Goal: Task Accomplishment & Management: Complete application form

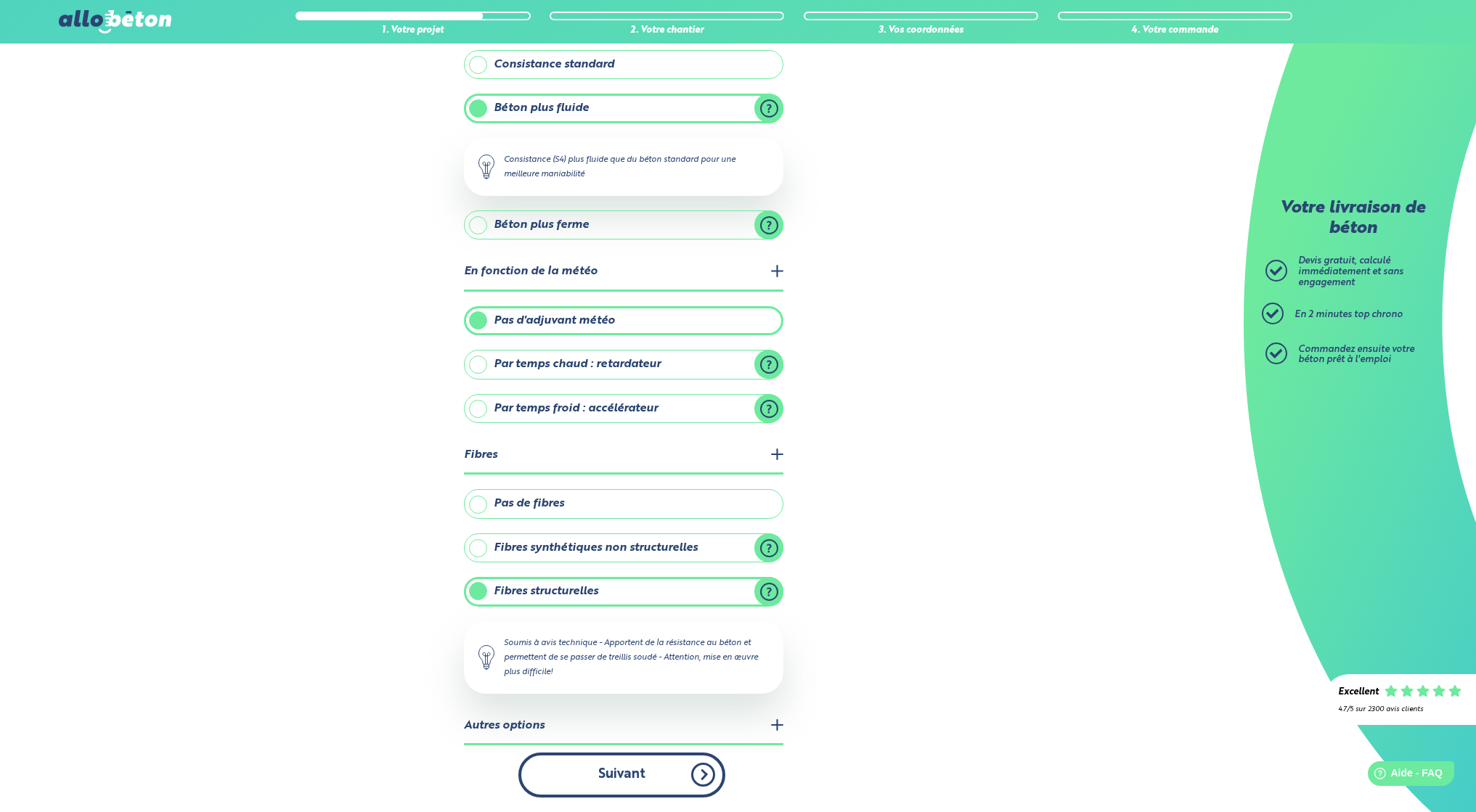
click at [708, 776] on button "Suivant" at bounding box center [621, 774] width 207 height 44
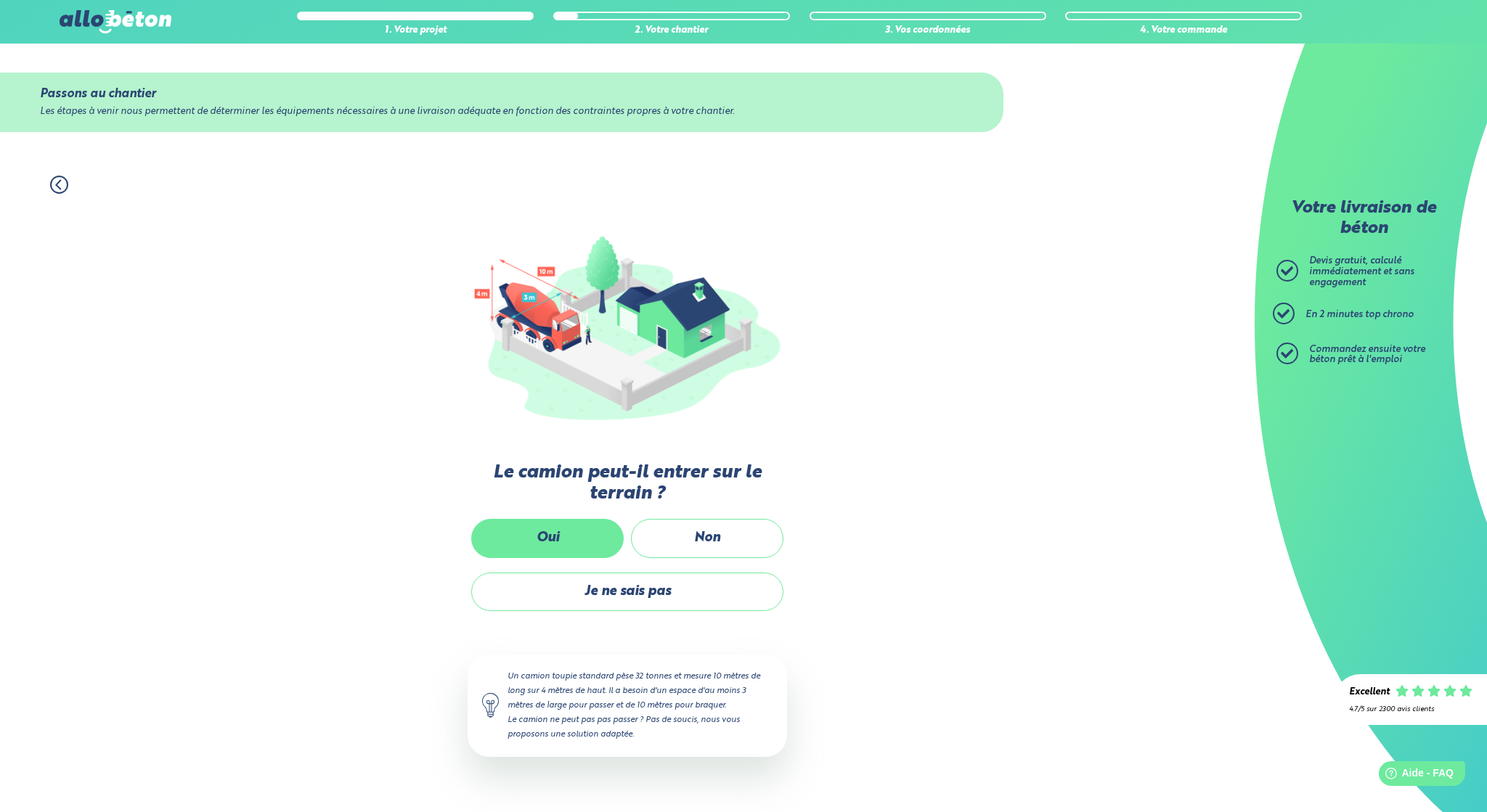
click at [543, 539] on label "Oui" at bounding box center [547, 538] width 152 height 39
click at [0, 0] on input "Oui" at bounding box center [0, 0] width 0 height 0
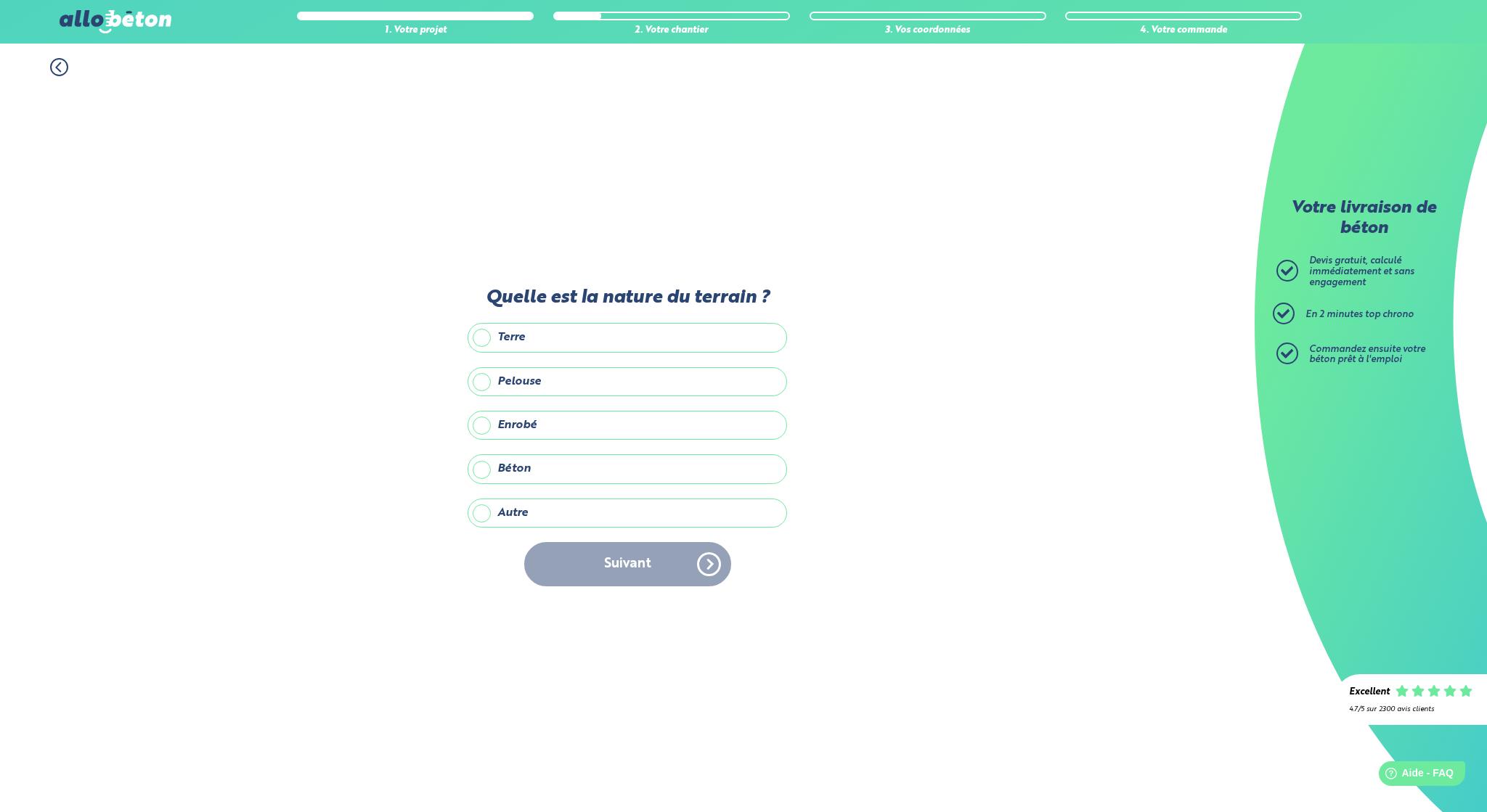
click at [483, 511] on label "Autre" at bounding box center [627, 513] width 320 height 29
click at [0, 0] on input "Autre" at bounding box center [0, 0] width 0 height 0
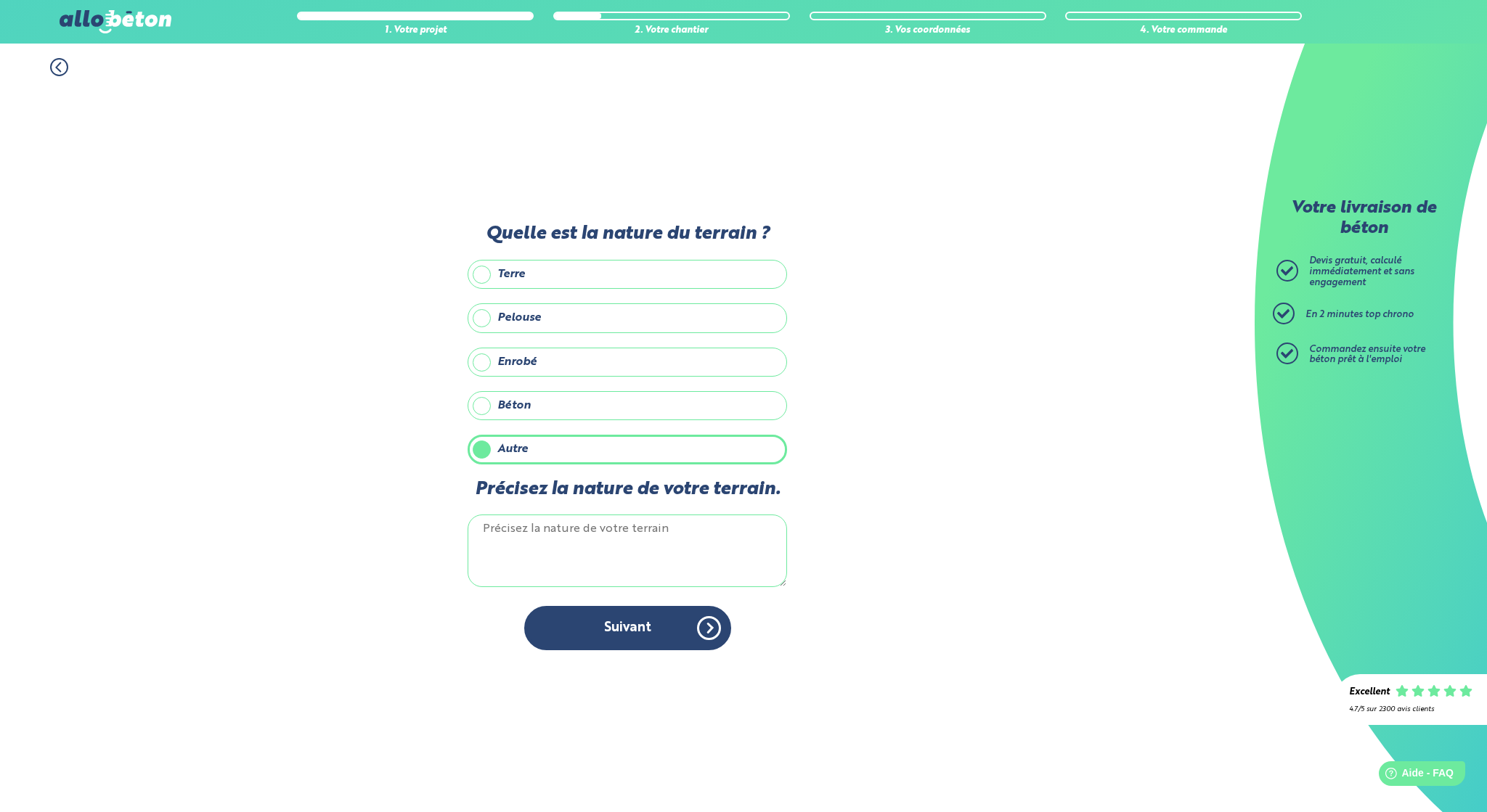
click at [514, 530] on textarea "Précisez la nature de votre terrain." at bounding box center [627, 551] width 320 height 73
type textarea "grave beton"
click at [626, 625] on button "Suivant" at bounding box center [627, 628] width 207 height 44
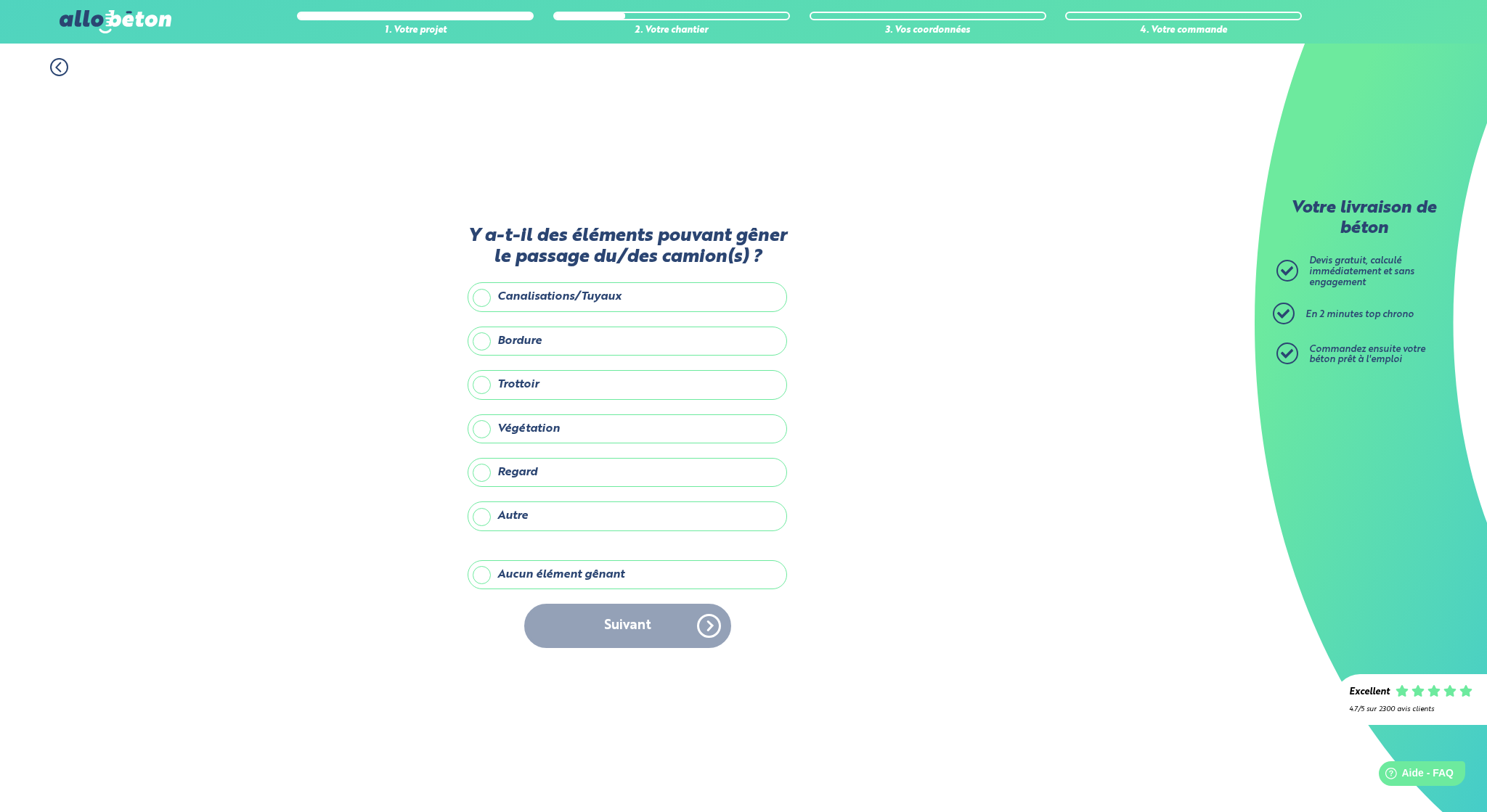
click at [496, 572] on label "Aucun élément gênant" at bounding box center [627, 575] width 320 height 29
click at [0, 0] on input "Aucun élément gênant" at bounding box center [0, 0] width 0 height 0
click at [611, 620] on button "Suivant" at bounding box center [627, 625] width 207 height 44
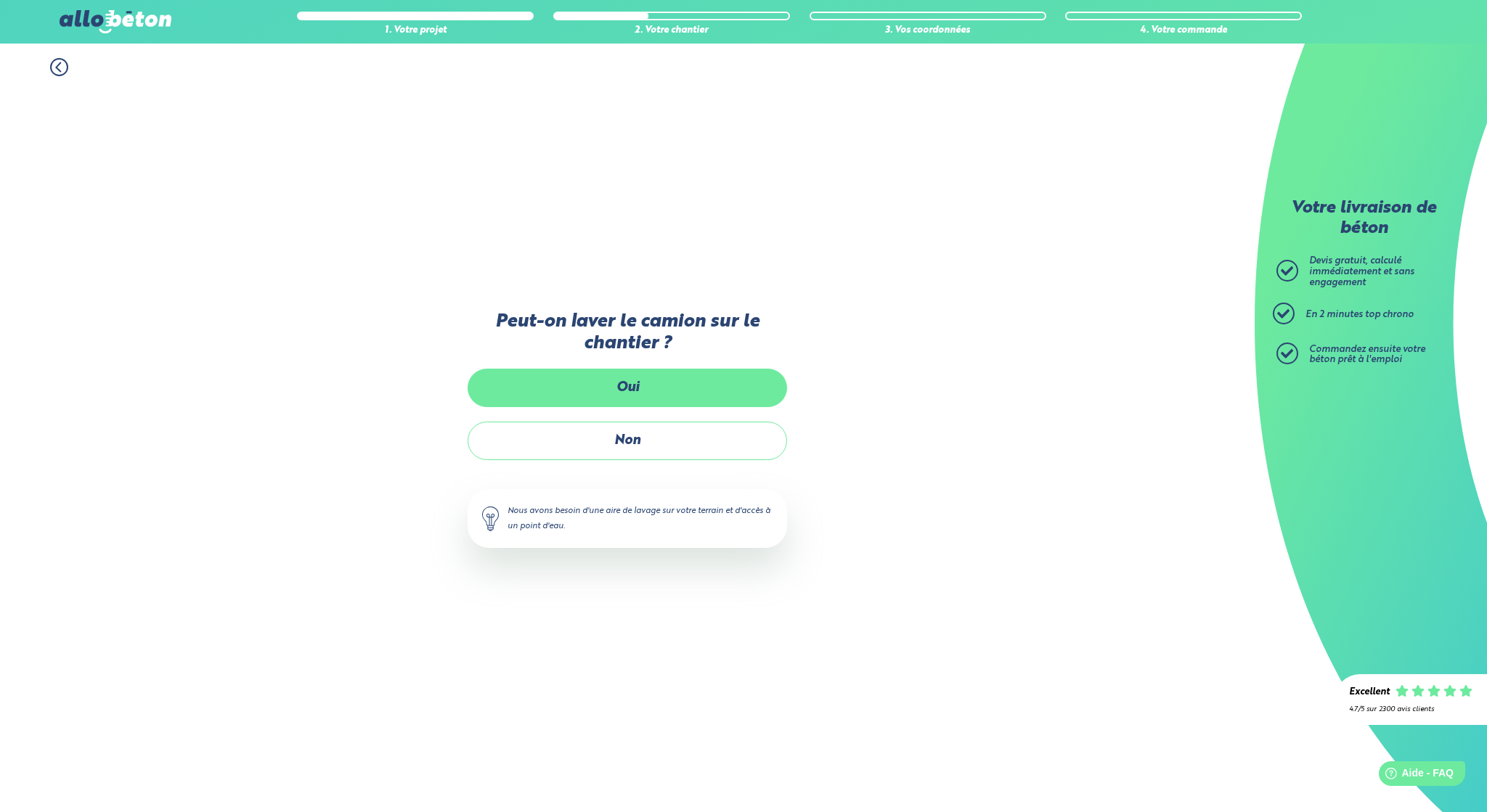
click at [639, 395] on label "Oui" at bounding box center [627, 388] width 320 height 39
click at [0, 0] on input "Oui" at bounding box center [0, 0] width 0 height 0
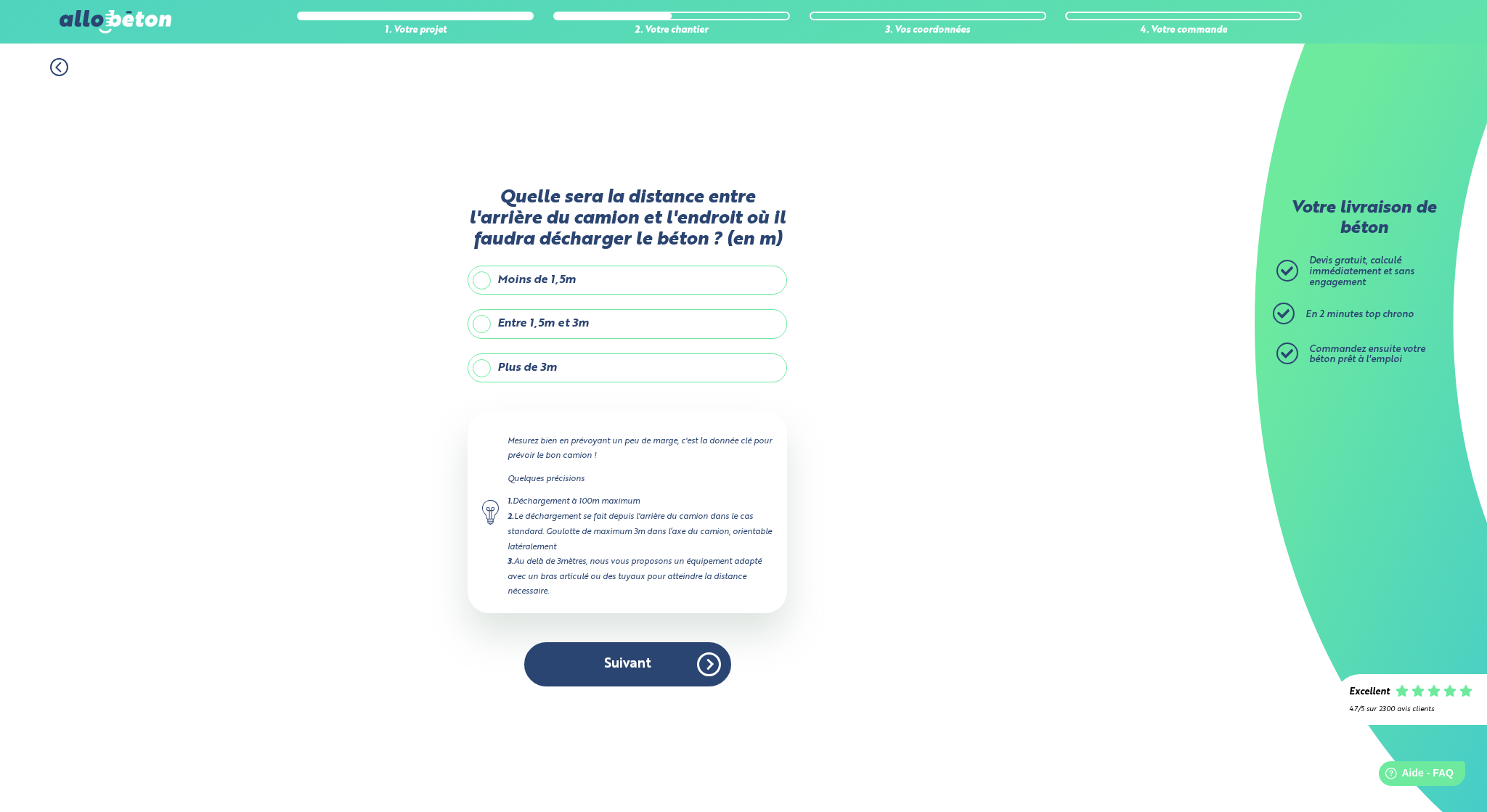
click at [480, 320] on label "Entre 1,5m et 3m" at bounding box center [627, 324] width 320 height 29
click at [0, 0] on input "Entre 1,5m et 3m" at bounding box center [0, 0] width 0 height 0
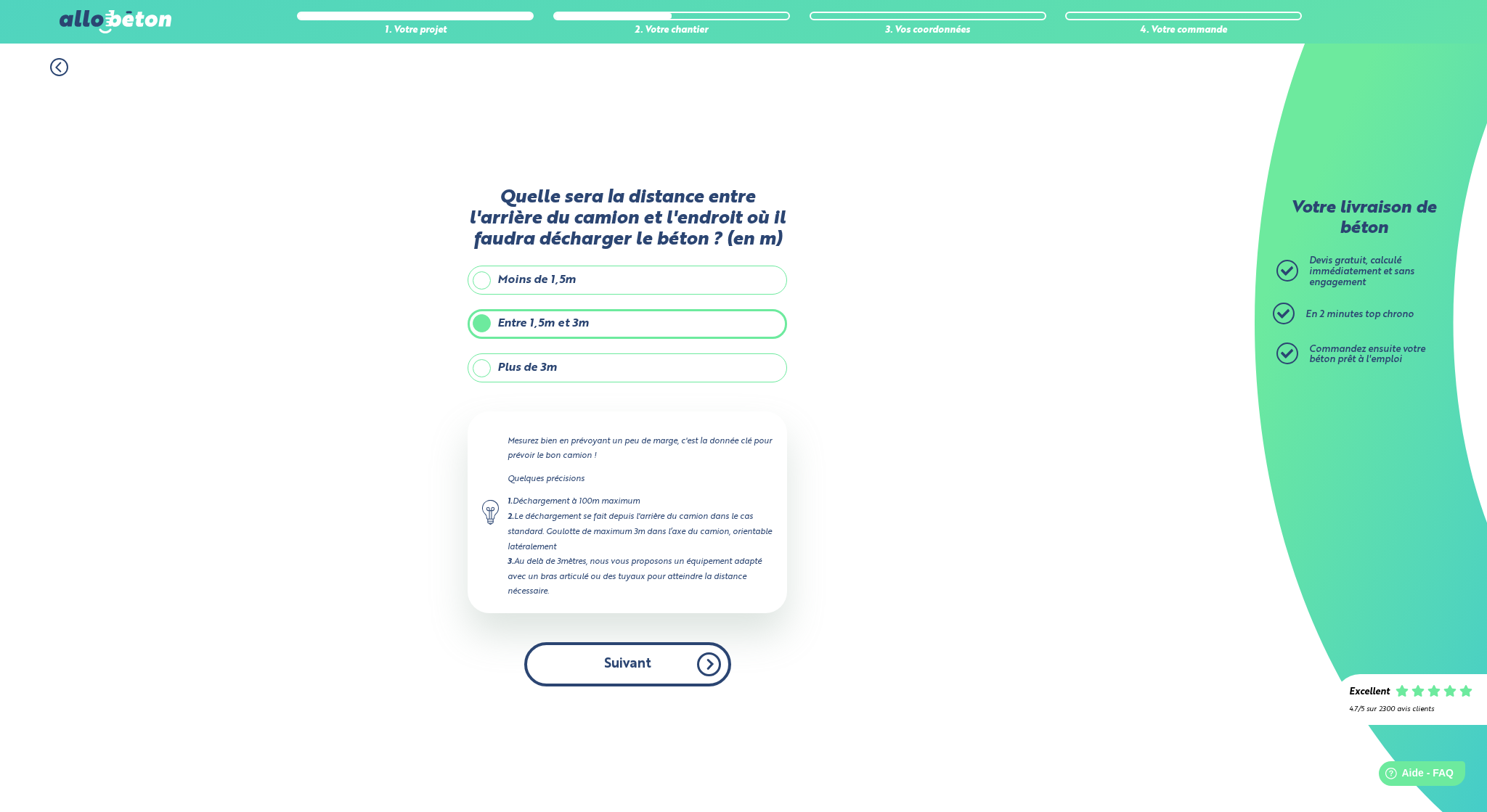
click at [616, 657] on button "Suivant" at bounding box center [627, 664] width 207 height 44
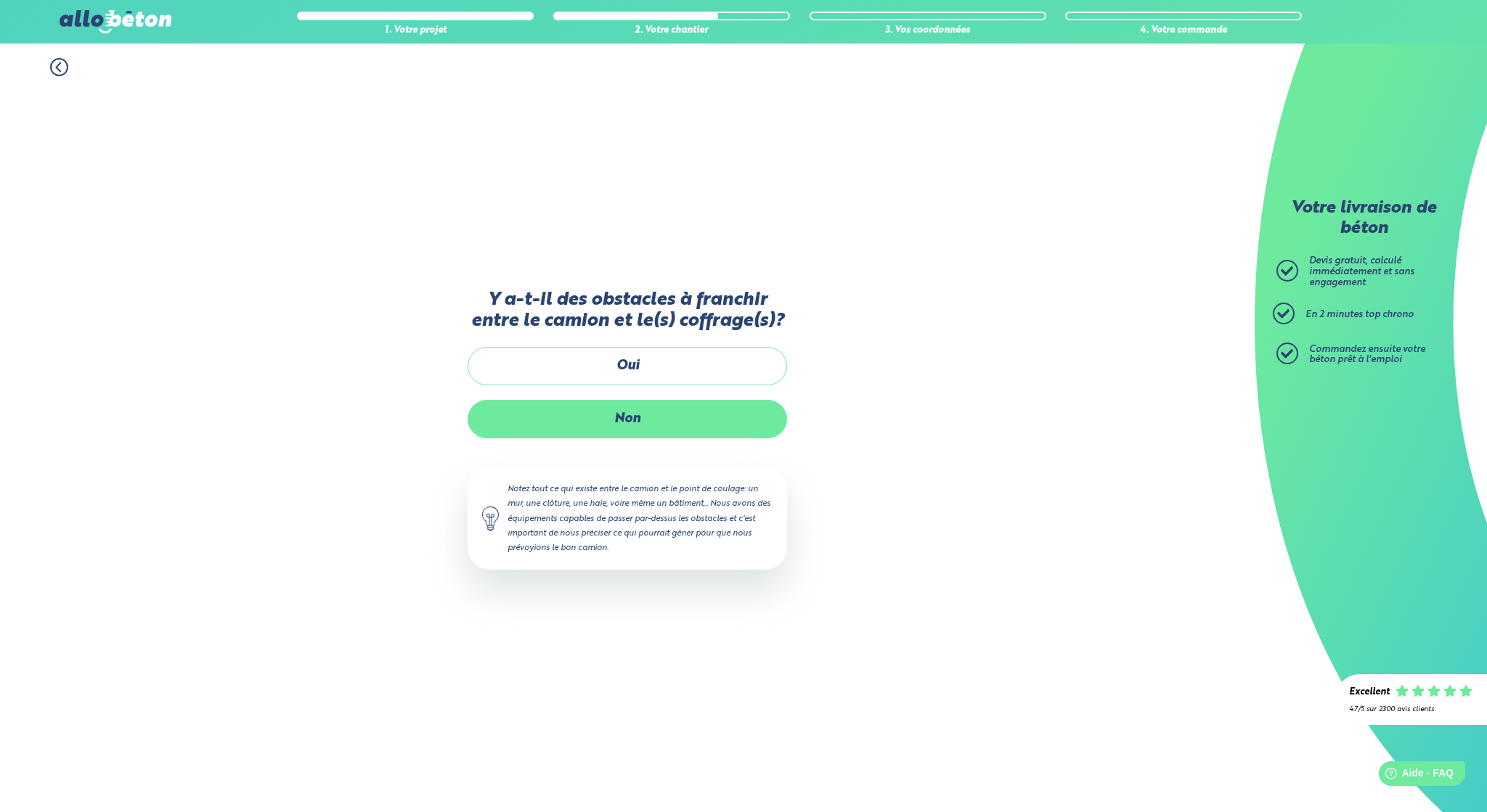
click at [644, 423] on label "Non" at bounding box center [627, 419] width 320 height 39
click at [0, 0] on input "Non" at bounding box center [0, 0] width 0 height 0
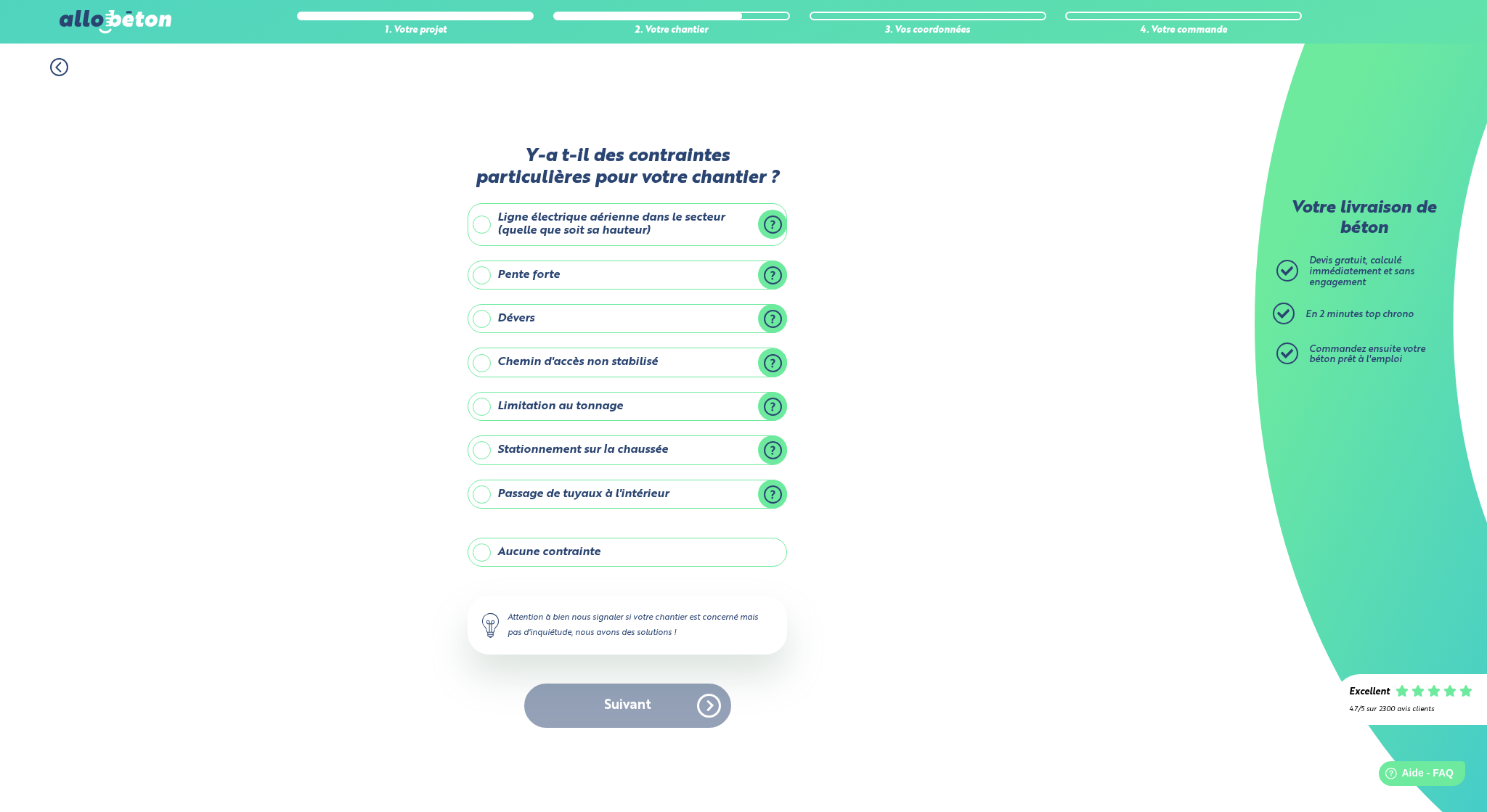
click at [488, 552] on label "Aucune contrainte" at bounding box center [627, 553] width 320 height 29
click at [0, 0] on input "Aucune contrainte" at bounding box center [0, 0] width 0 height 0
click at [626, 707] on button "Suivant" at bounding box center [627, 706] width 207 height 44
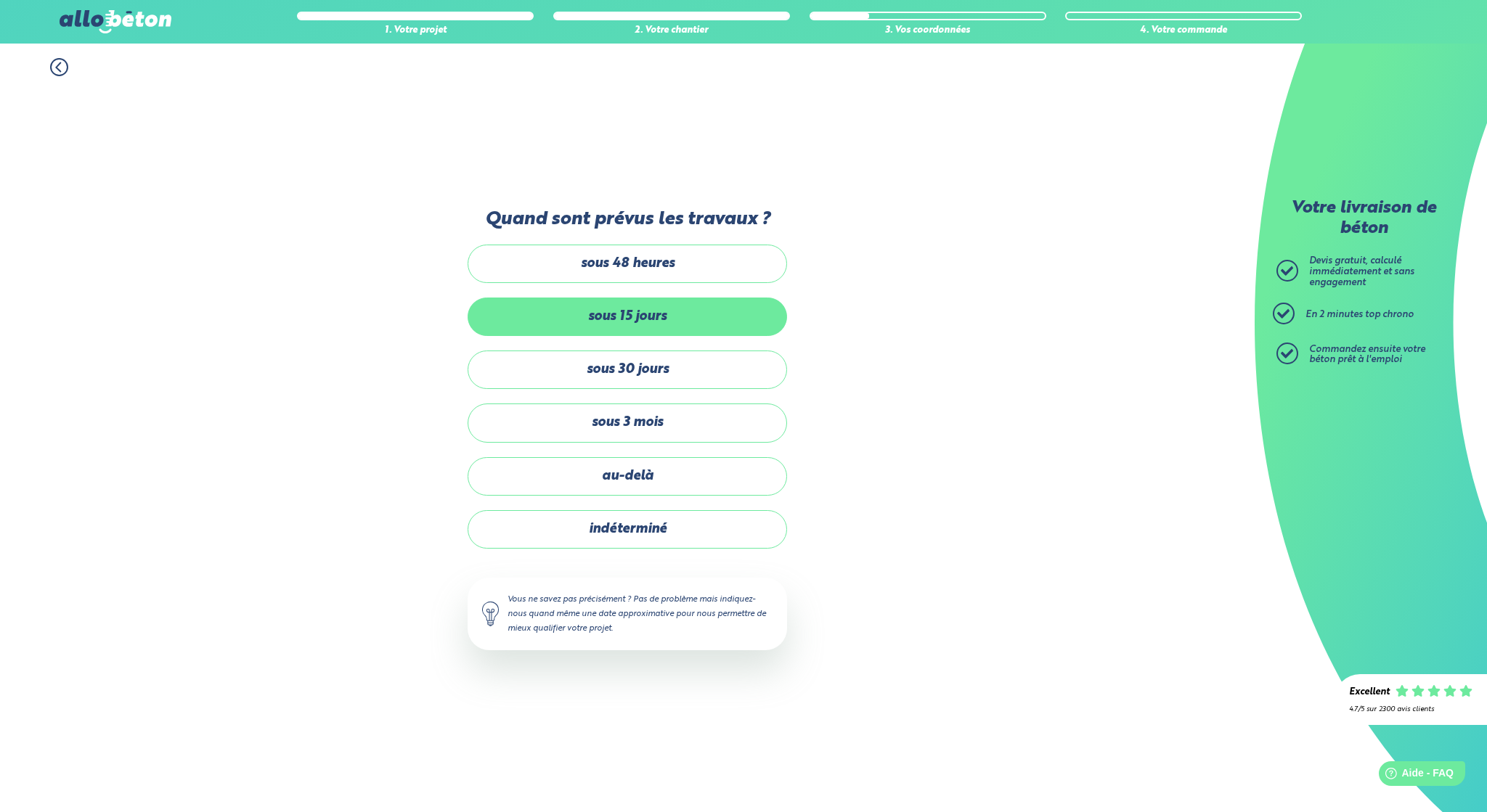
click at [557, 322] on label "sous 15 jours" at bounding box center [627, 317] width 320 height 39
click at [0, 0] on input "sous 15 jours" at bounding box center [0, 0] width 0 height 0
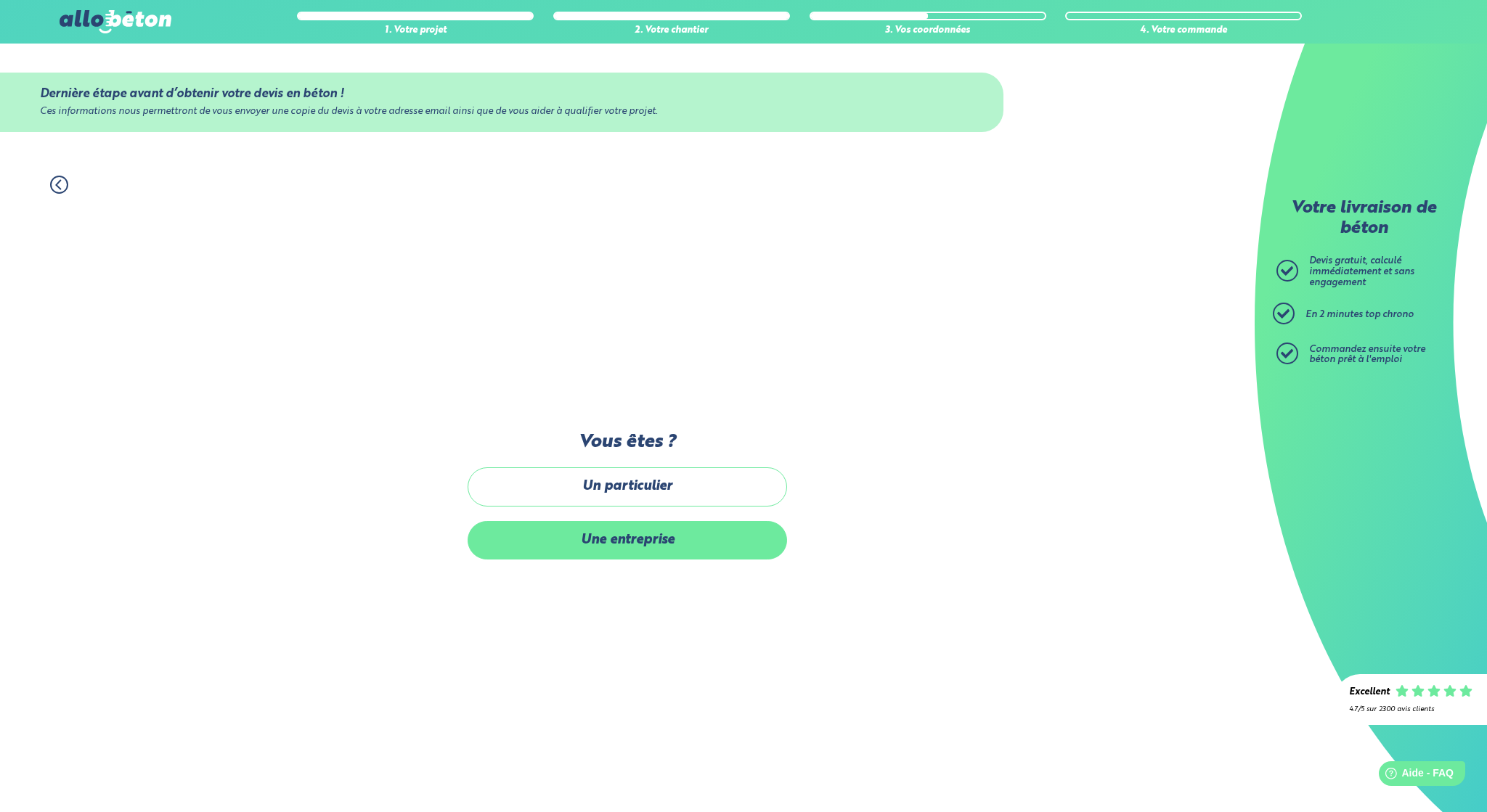
click at [556, 548] on label "Une entreprise" at bounding box center [627, 540] width 320 height 39
click at [0, 0] on input "Une entreprise" at bounding box center [0, 0] width 0 height 0
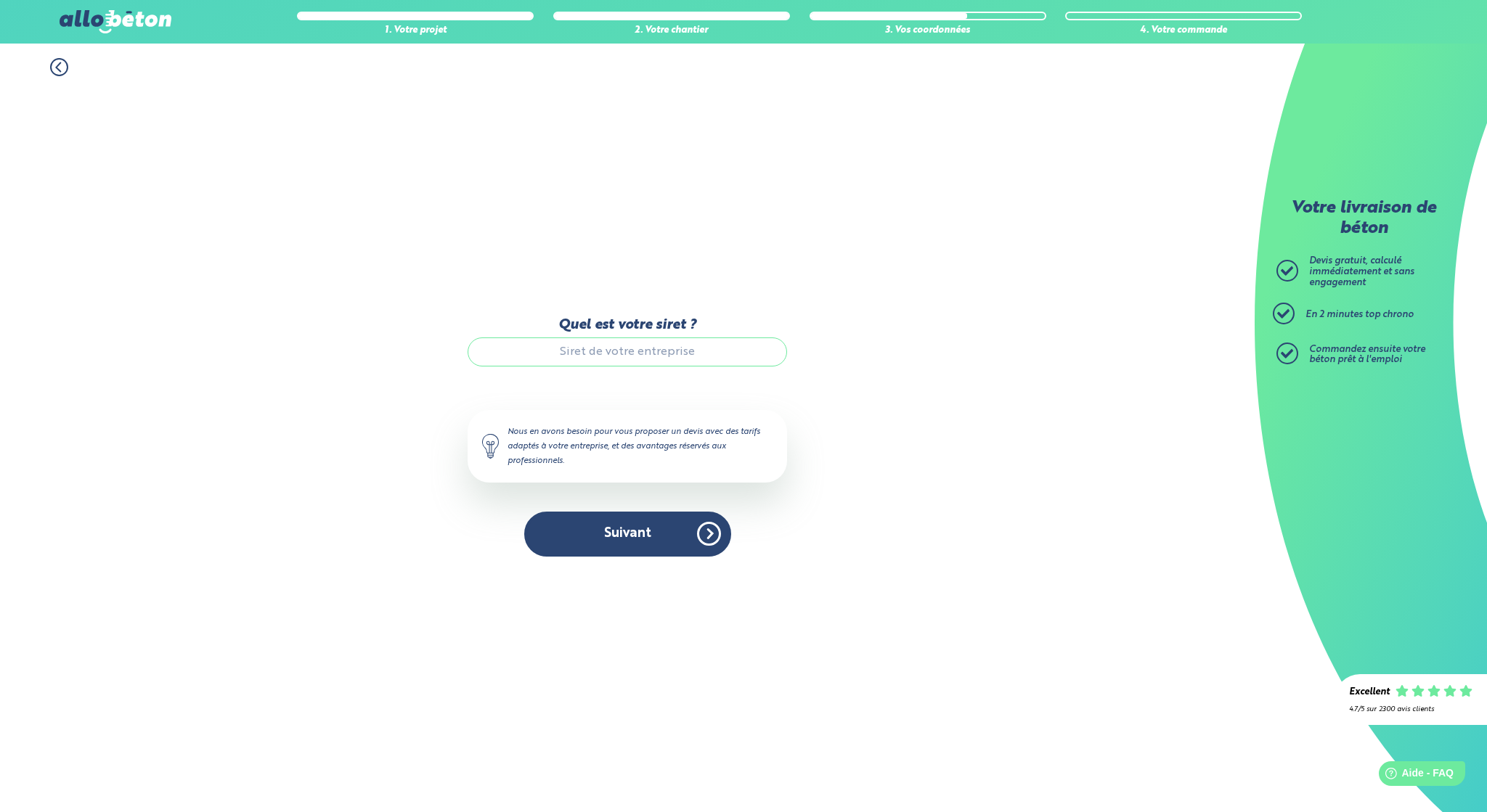
click at [569, 353] on input "Quel est votre siret ?" at bounding box center [627, 352] width 320 height 29
type input "91244756200014"
click at [663, 532] on button "Suivant" at bounding box center [627, 533] width 207 height 44
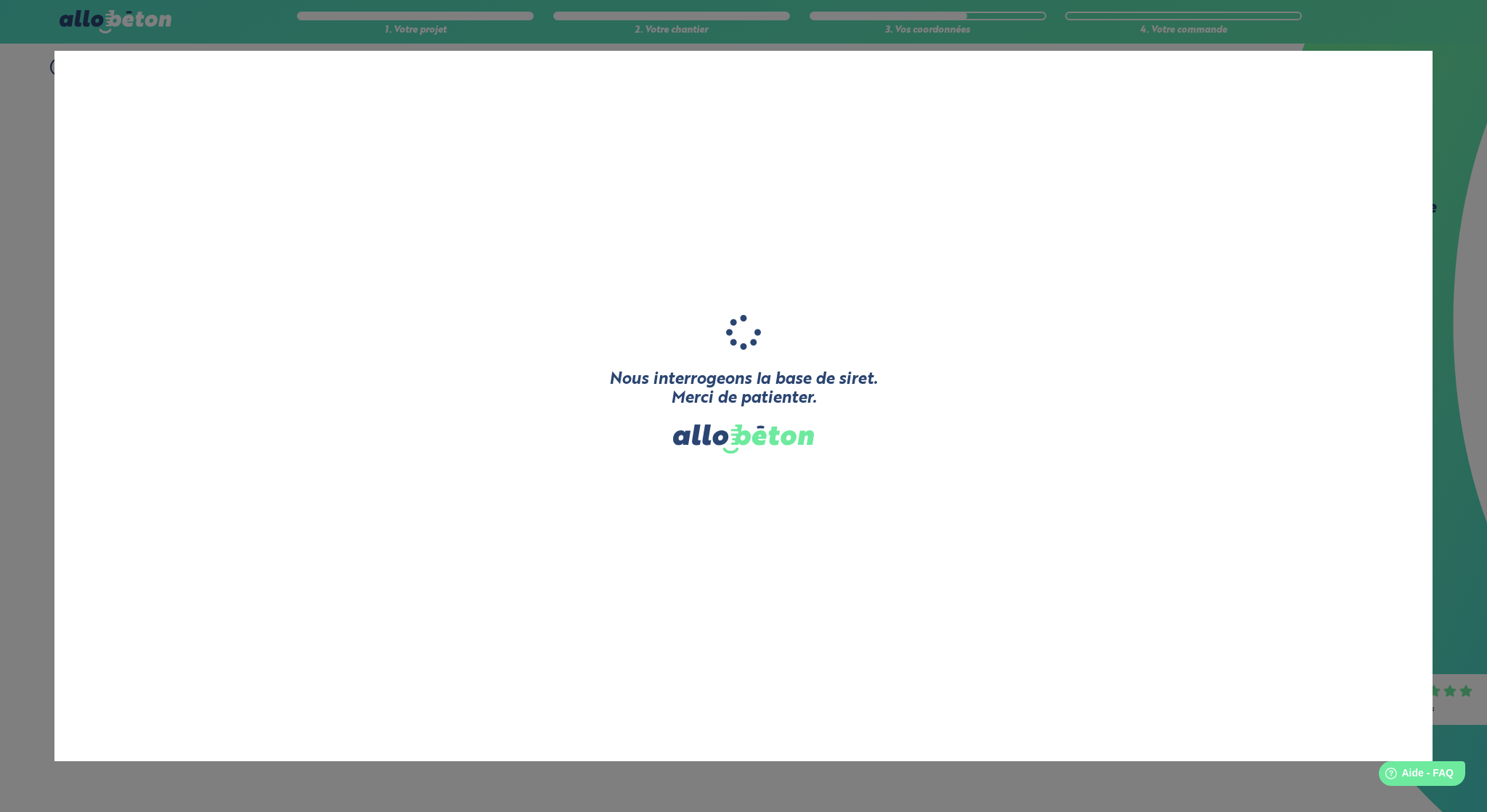
type input "A.R.K.T."
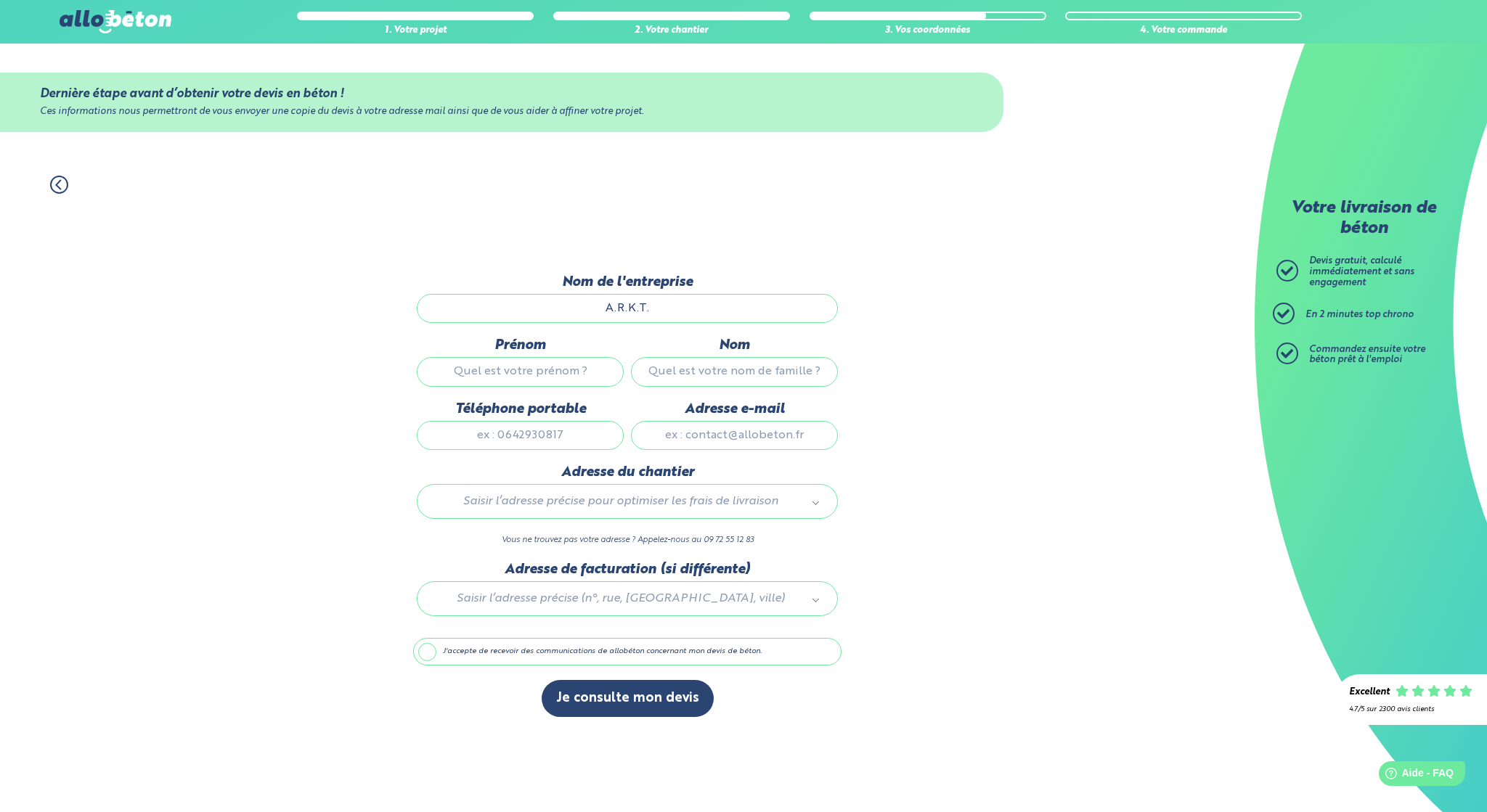
click at [515, 371] on input "Prénom" at bounding box center [519, 371] width 207 height 29
type input "Marc"
type input "azurmendi"
type input "0763957038"
type input "azurmendi.m@outlook.fr"
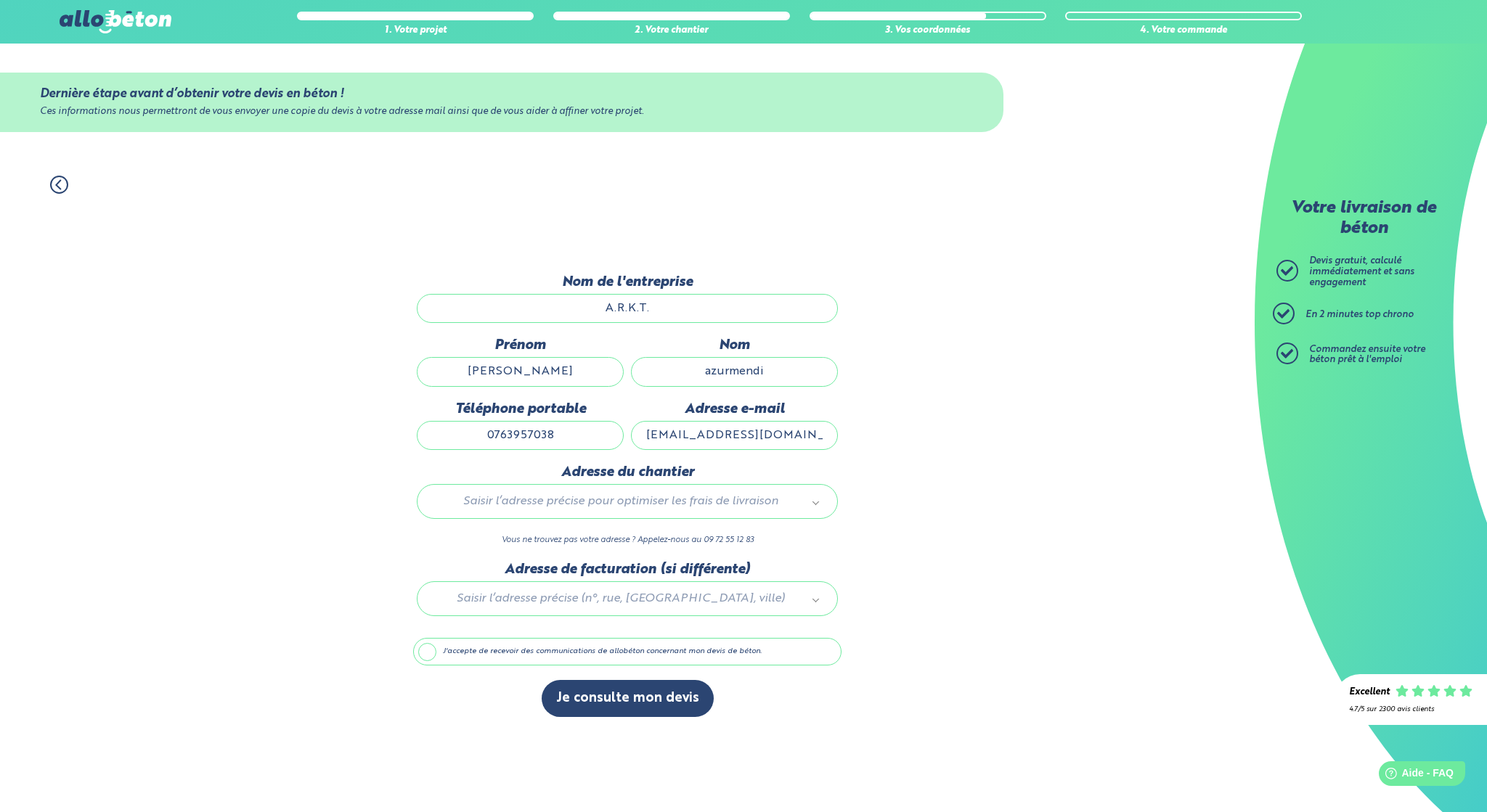
type input "49 Avenue Centrale"
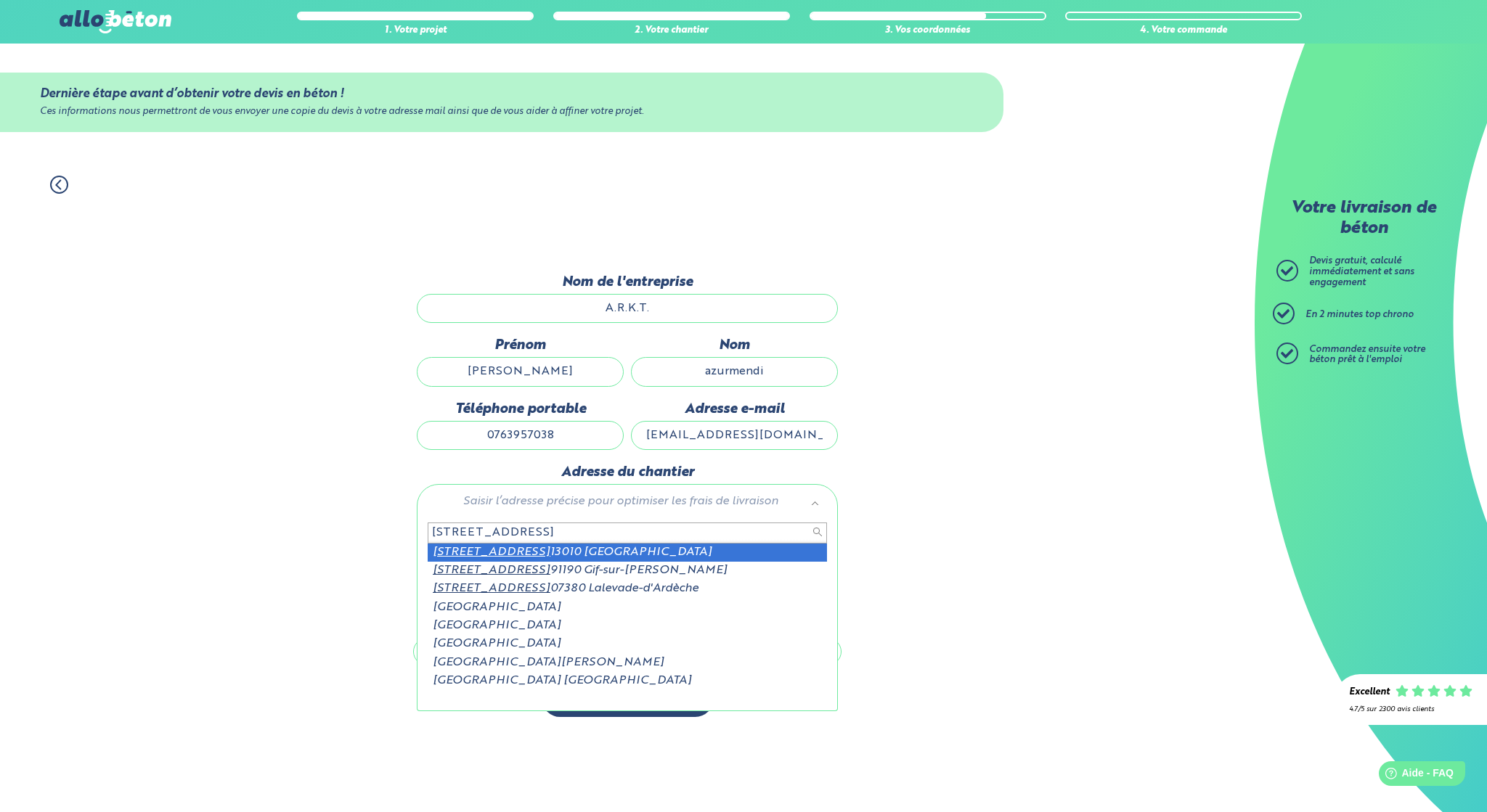
drag, startPoint x: 547, startPoint y: 530, endPoint x: 429, endPoint y: 535, distance: 118.1
click at [429, 535] on input "49 Avenue Centrale" at bounding box center [627, 533] width 399 height 21
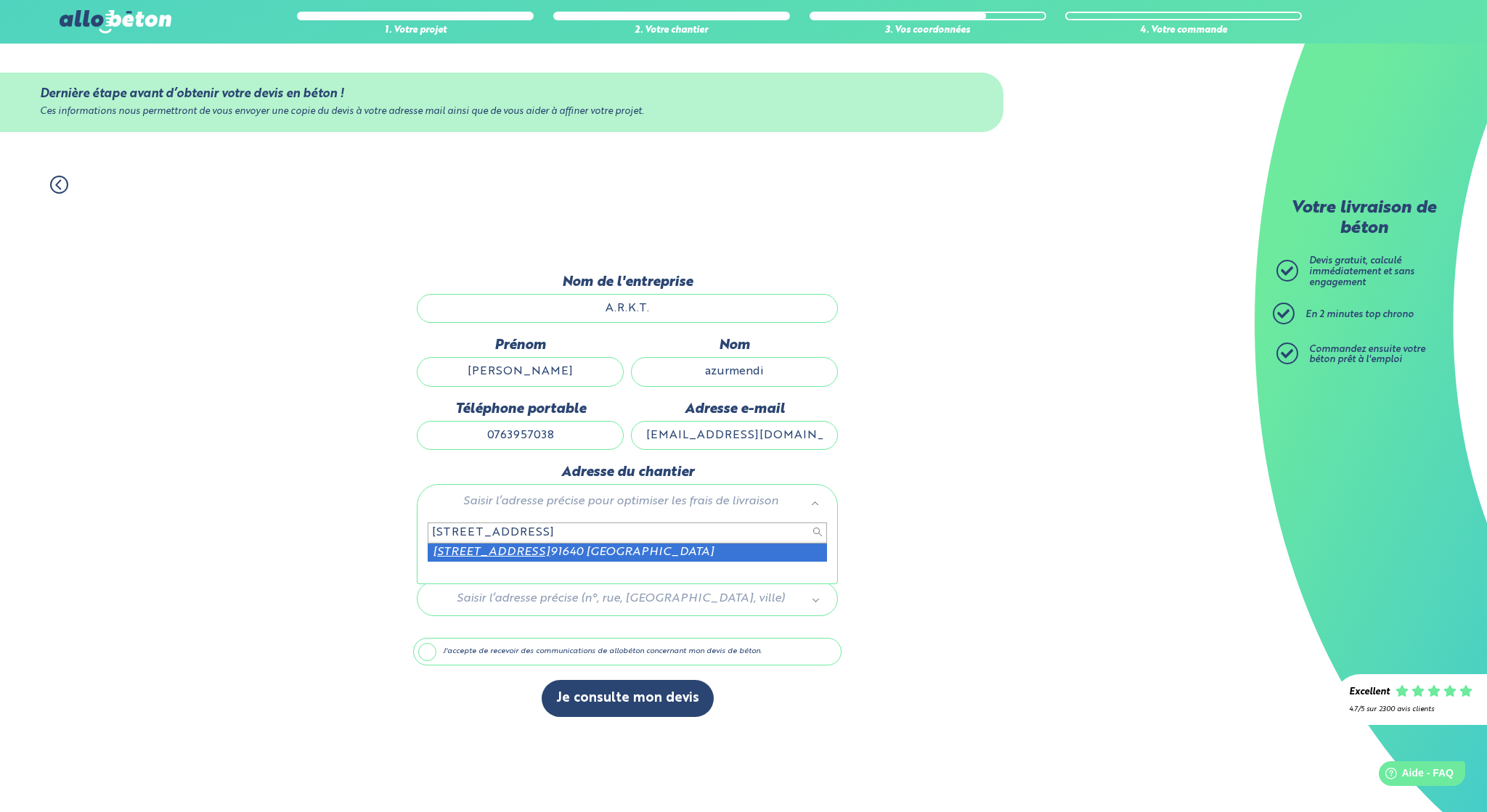
type input "10 rue Godeaume"
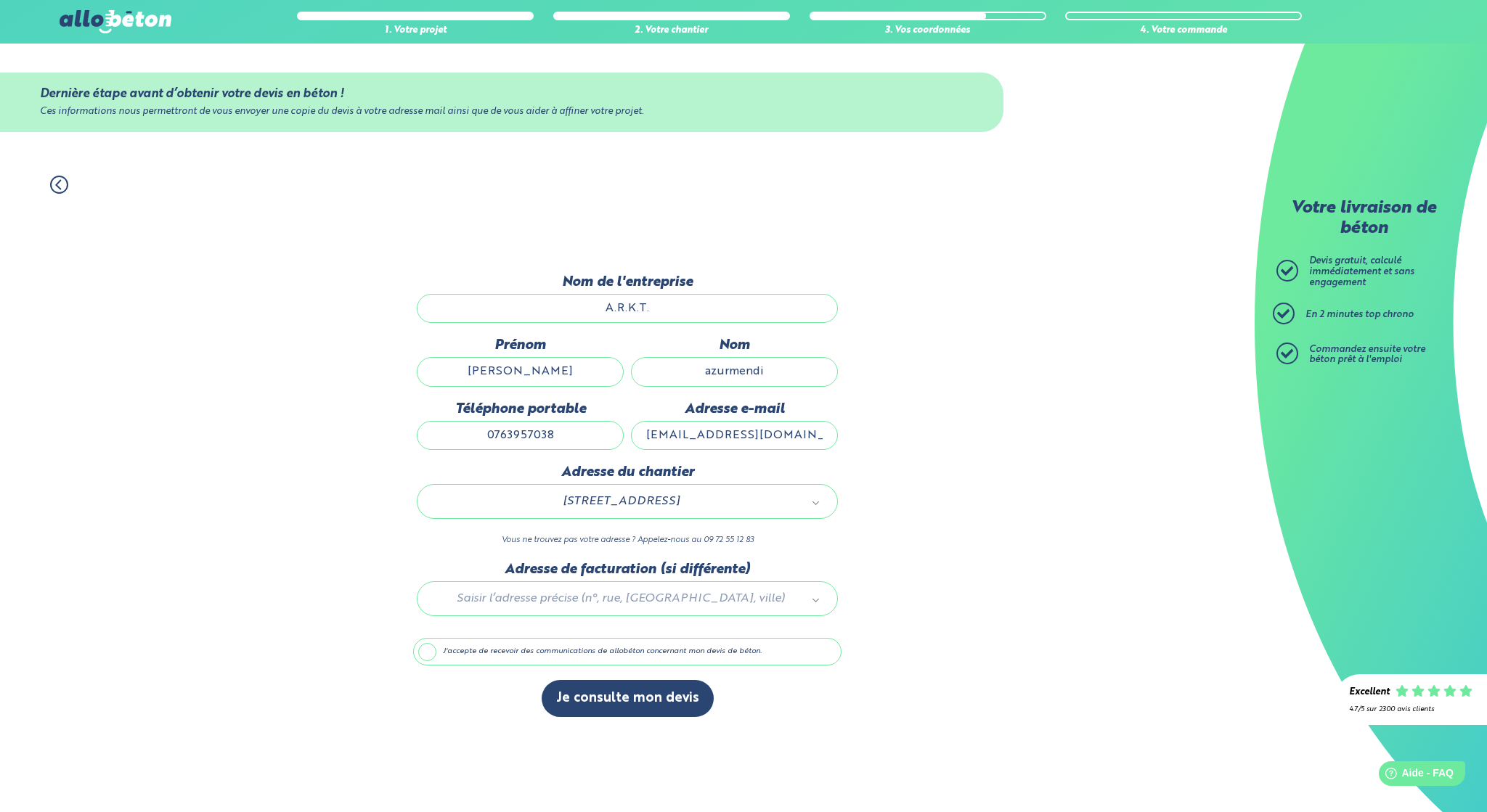
click at [426, 652] on label "J'accepte de recevoir des communications de allobéton concernant mon devis de b…" at bounding box center [627, 652] width 429 height 28
click at [0, 0] on input "J'accepte de recevoir des communications de allobéton concernant mon devis de b…" at bounding box center [0, 0] width 0 height 0
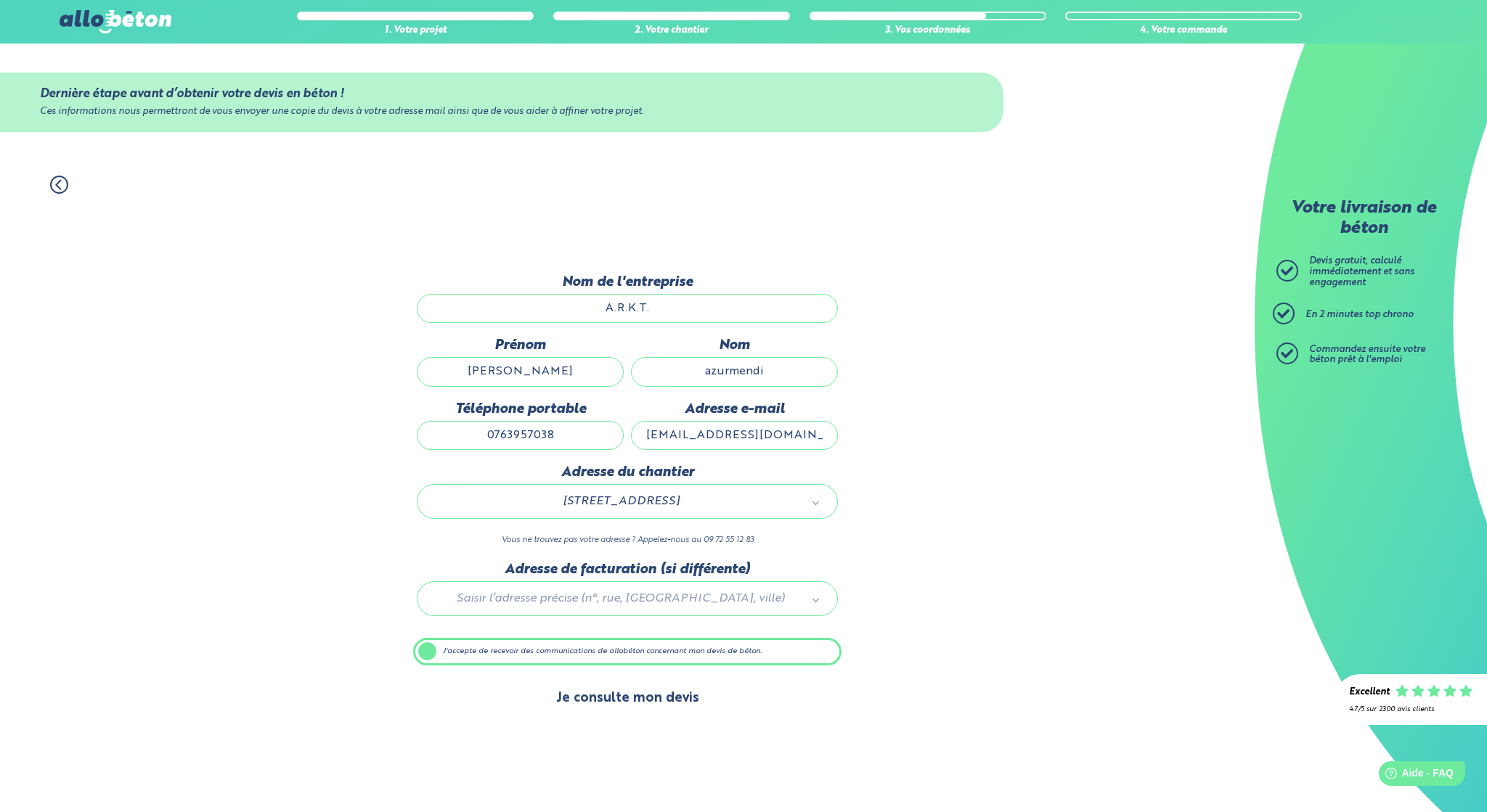
click at [608, 696] on button "Je consulte mon devis" at bounding box center [627, 698] width 172 height 37
